Goal: Task Accomplishment & Management: Manage account settings

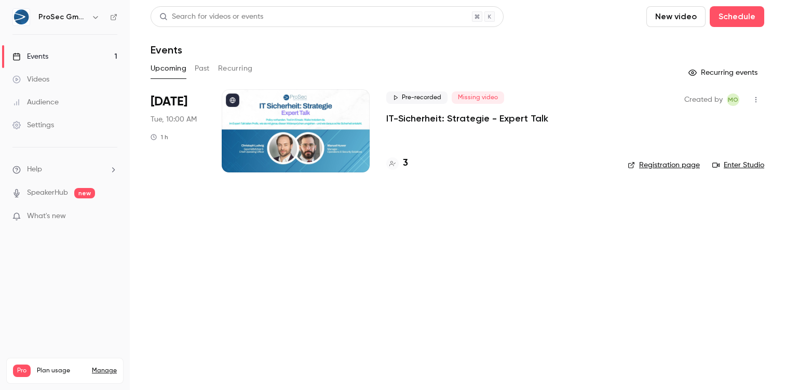
click at [318, 129] on div at bounding box center [296, 130] width 148 height 83
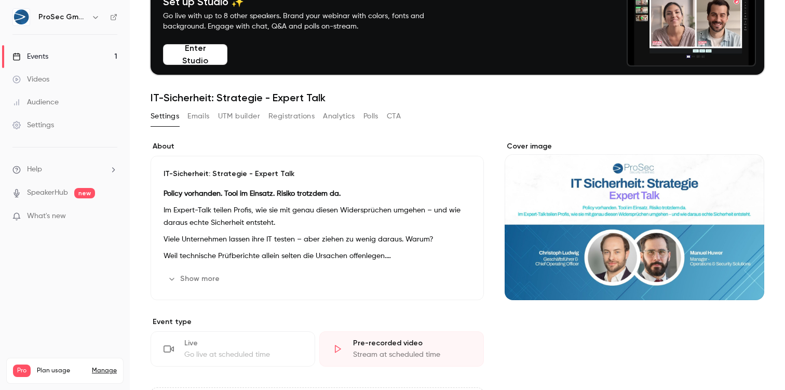
scroll to position [59, 0]
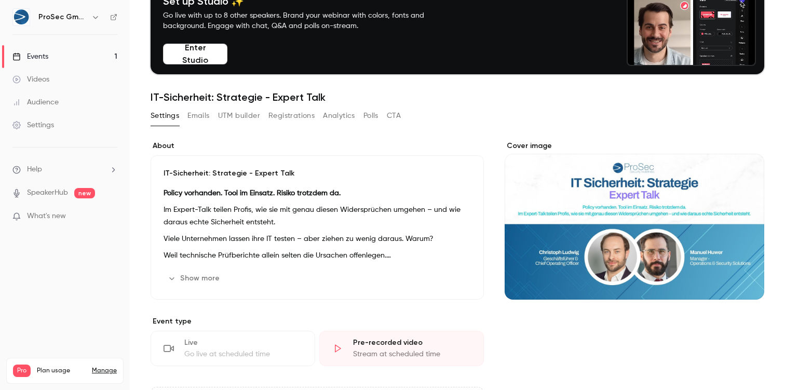
click at [191, 120] on button "Emails" at bounding box center [198, 115] width 22 height 17
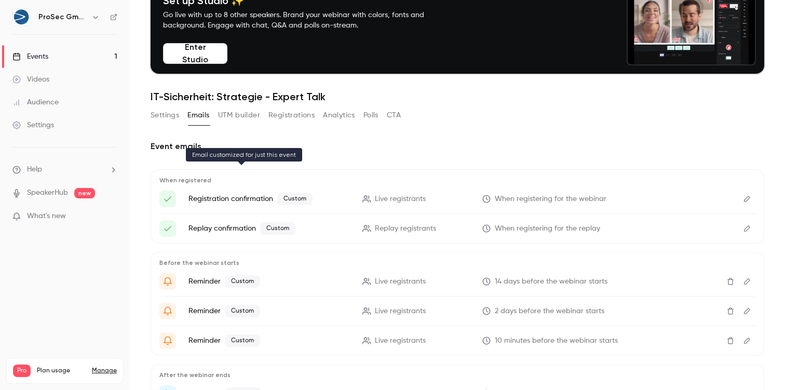
scroll to position [7, 0]
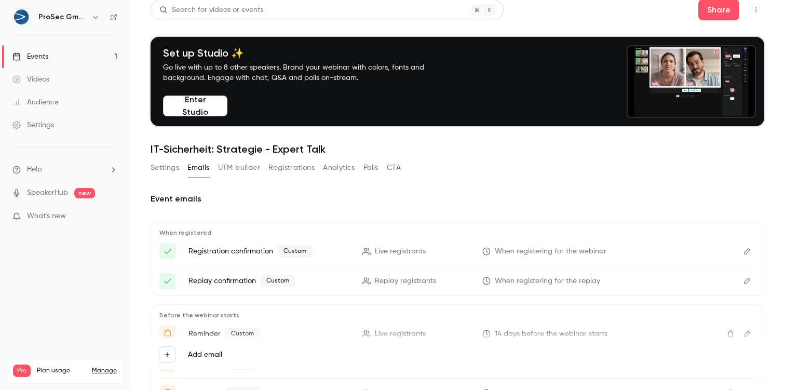
click at [248, 164] on button "UTM builder" at bounding box center [239, 167] width 42 height 17
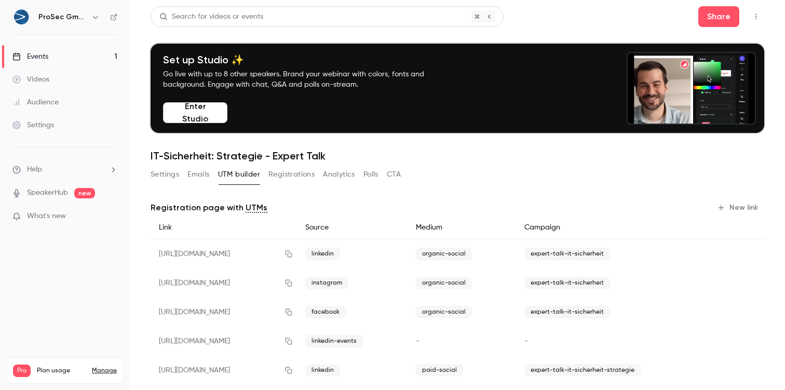
click at [293, 169] on button "Registrations" at bounding box center [291, 174] width 46 height 17
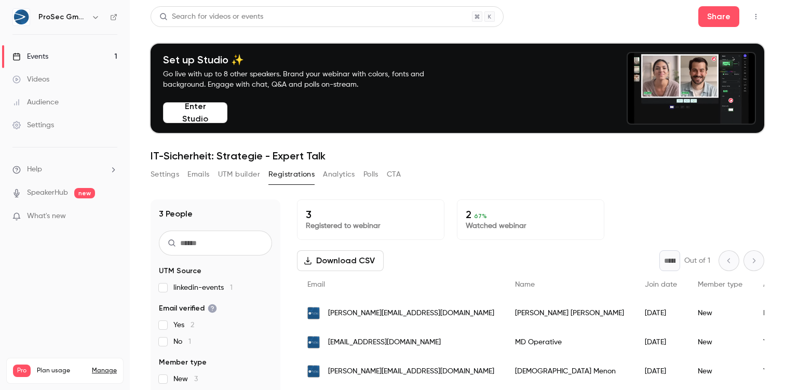
scroll to position [102, 0]
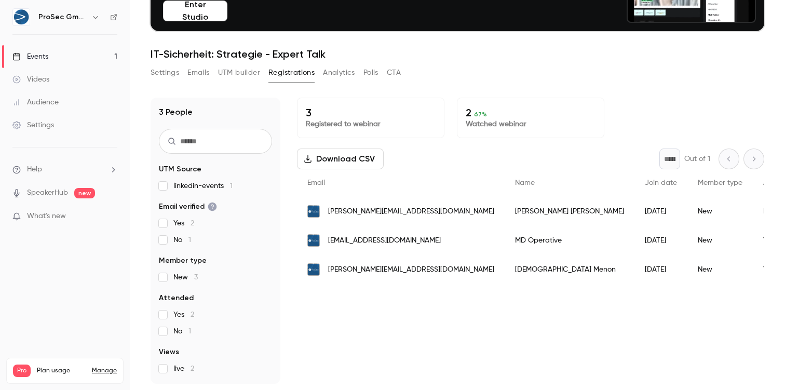
click at [331, 72] on button "Analytics" at bounding box center [339, 72] width 32 height 17
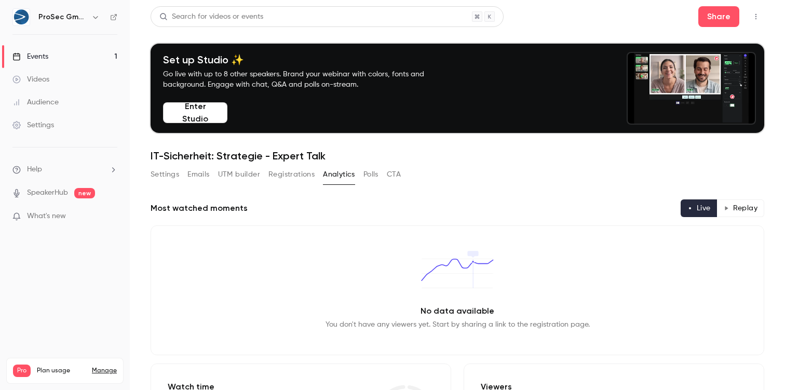
click at [367, 168] on button "Polls" at bounding box center [371, 174] width 15 height 17
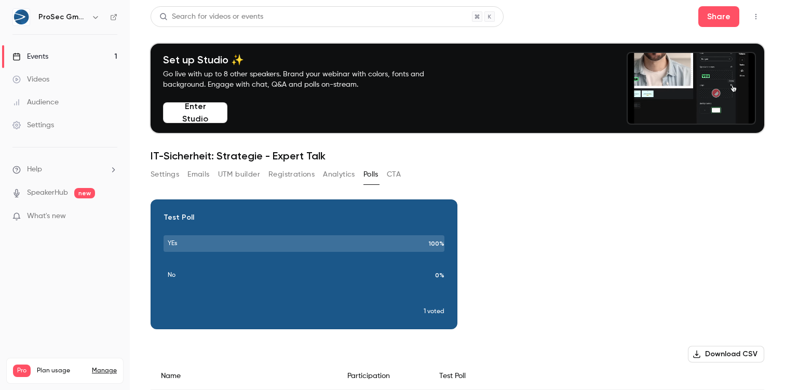
click at [391, 173] on button "CTA" at bounding box center [394, 174] width 14 height 17
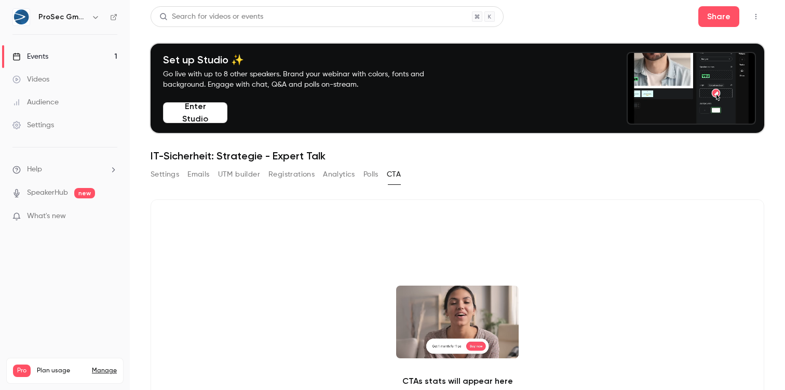
click at [267, 173] on div "Settings Emails UTM builder Registrations Analytics Polls CTA" at bounding box center [276, 174] width 250 height 17
click at [298, 176] on button "Registrations" at bounding box center [291, 174] width 46 height 17
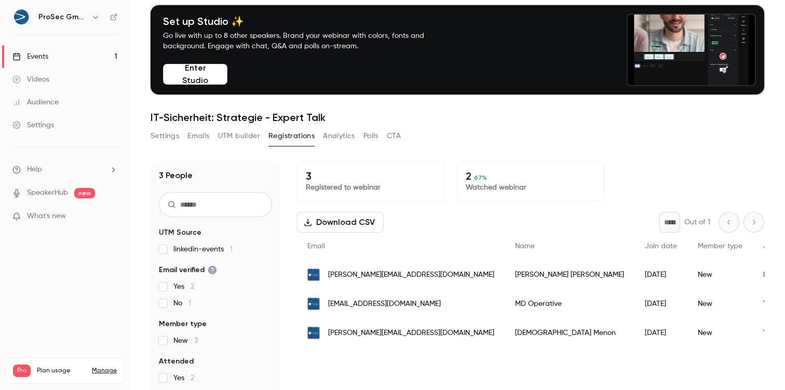
scroll to position [102, 0]
